Goal: Transaction & Acquisition: Purchase product/service

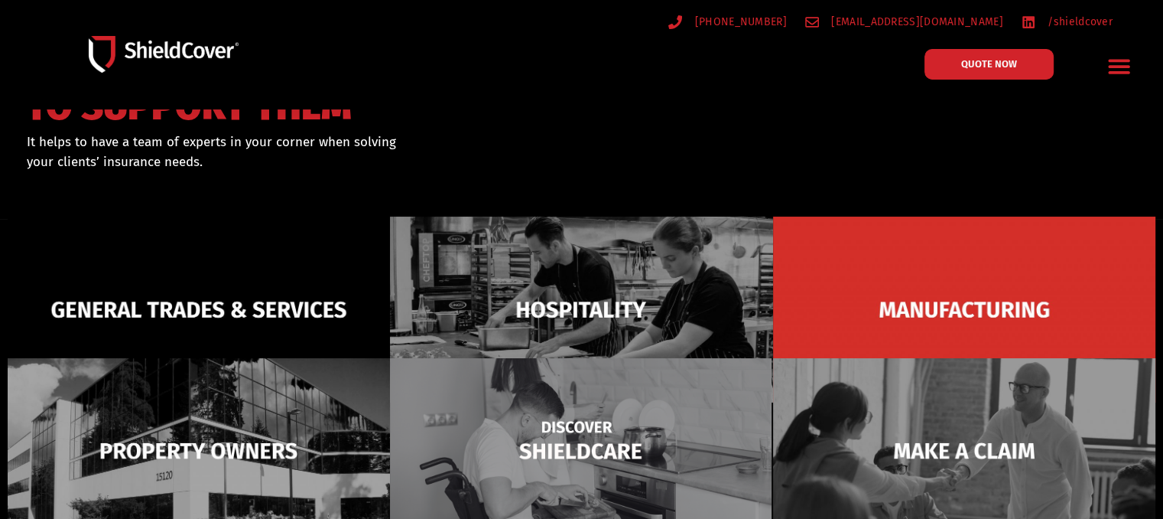
scroll to position [153, 0]
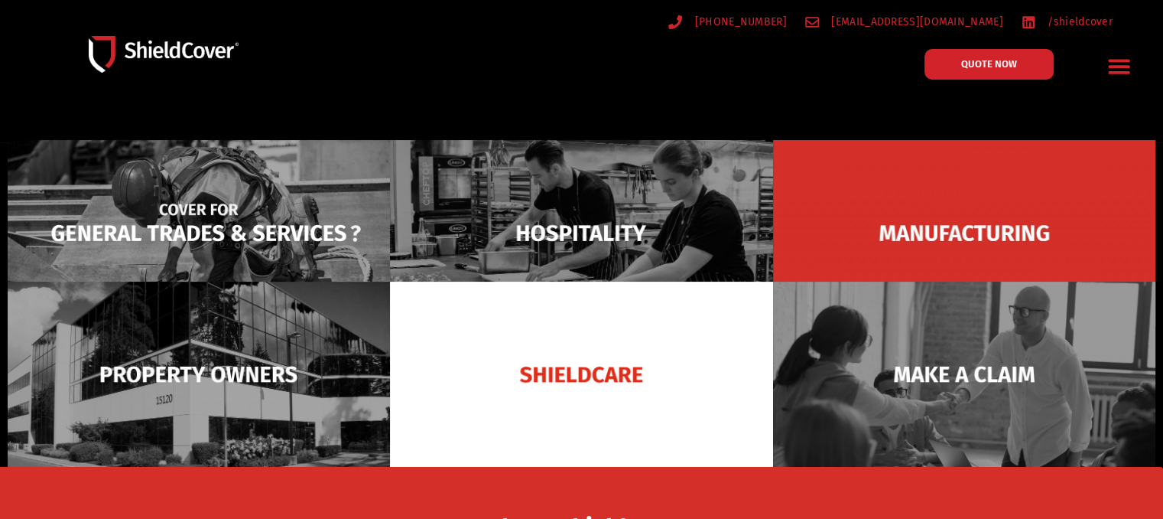
click at [278, 239] on img at bounding box center [199, 233] width 382 height 186
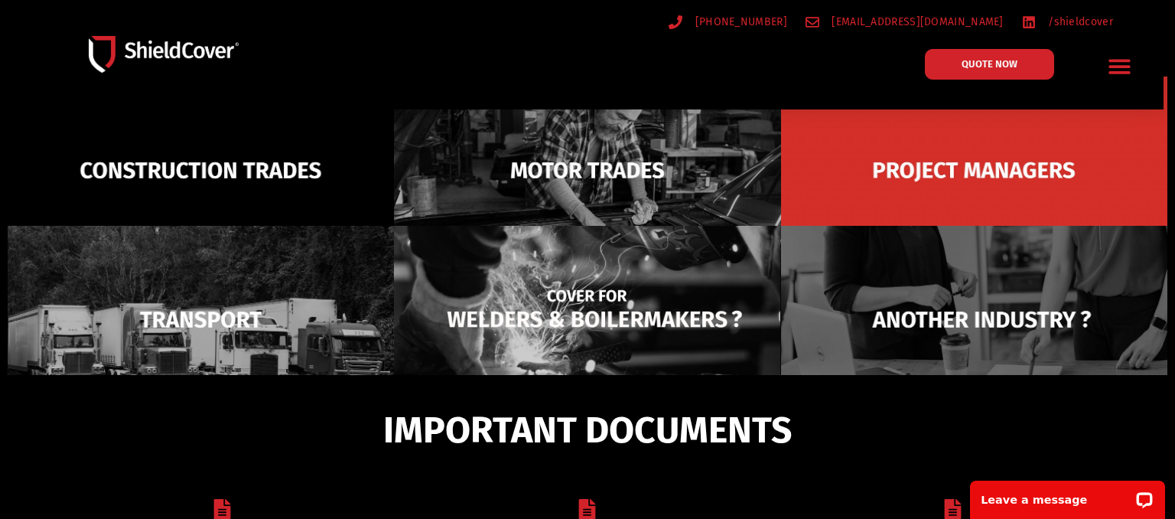
scroll to position [109, 0]
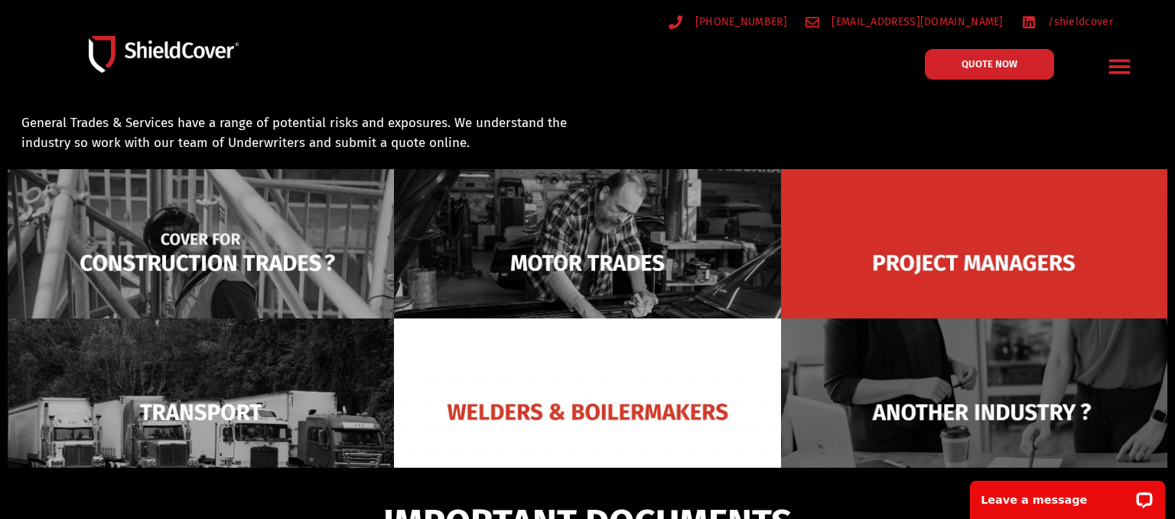
click at [244, 271] on img at bounding box center [201, 262] width 386 height 187
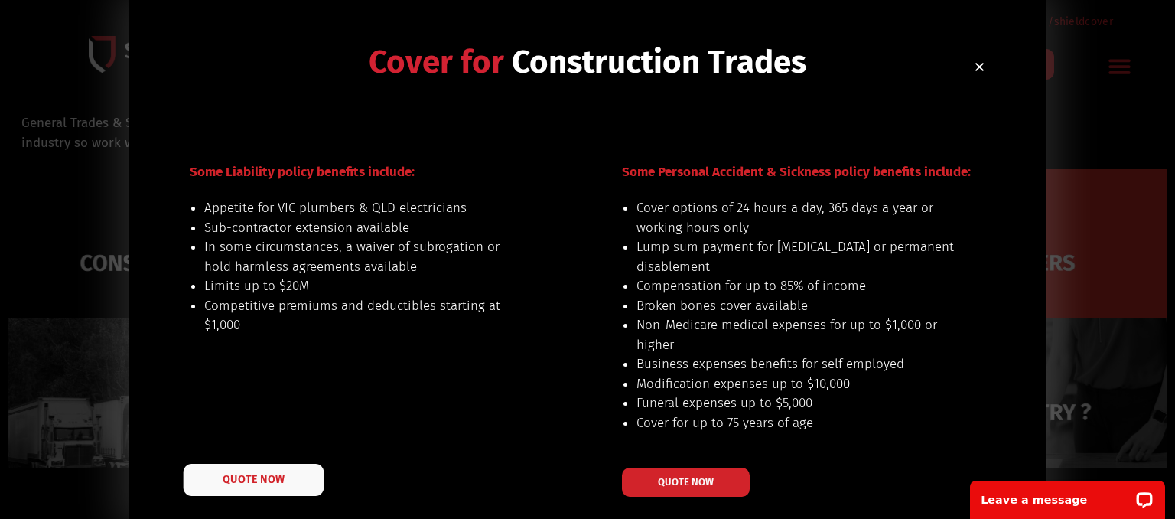
click at [255, 487] on link "QUOTE NOW" at bounding box center [254, 479] width 141 height 32
